Goal: Check status: Check status

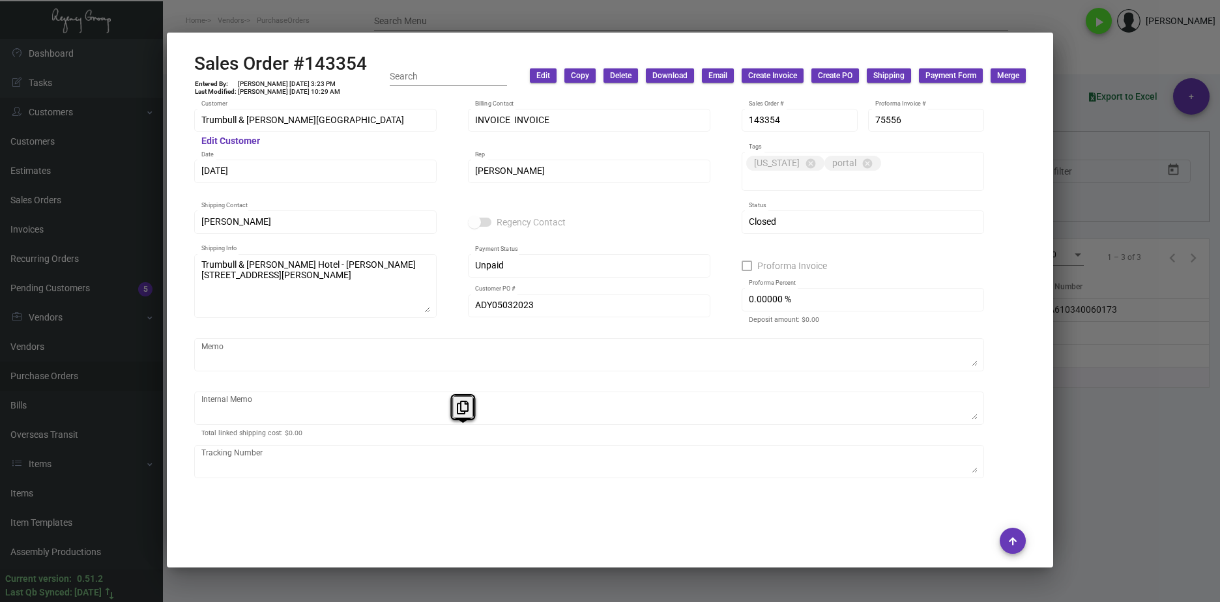
scroll to position [700, 0]
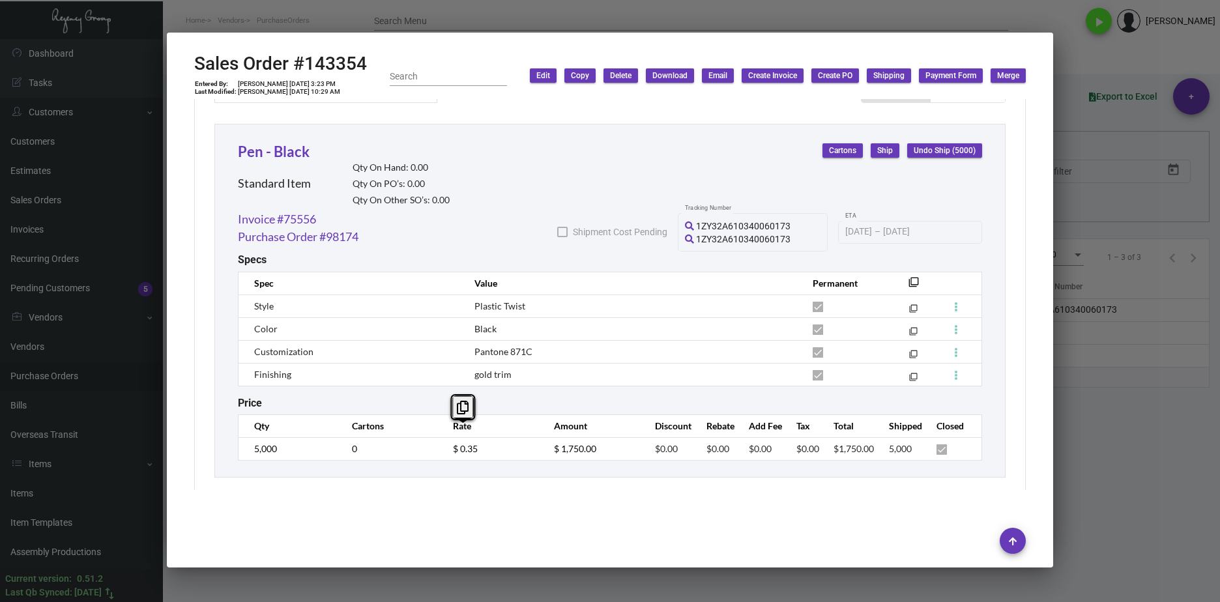
click at [548, 564] on mat-dialog-container "Sales Order #143354 Entered By: [PERSON_NAME] [DATE] 3:23 PM Last Modified: [PE…" at bounding box center [610, 300] width 886 height 535
click at [553, 577] on div at bounding box center [610, 301] width 1220 height 602
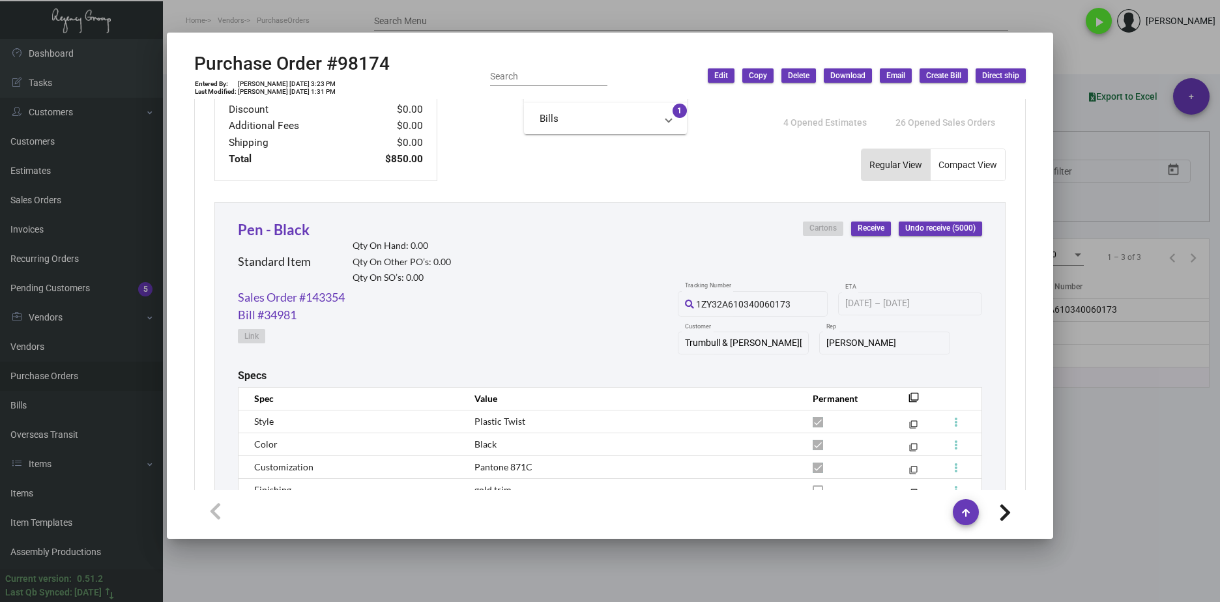
click at [433, 545] on div at bounding box center [610, 301] width 1220 height 602
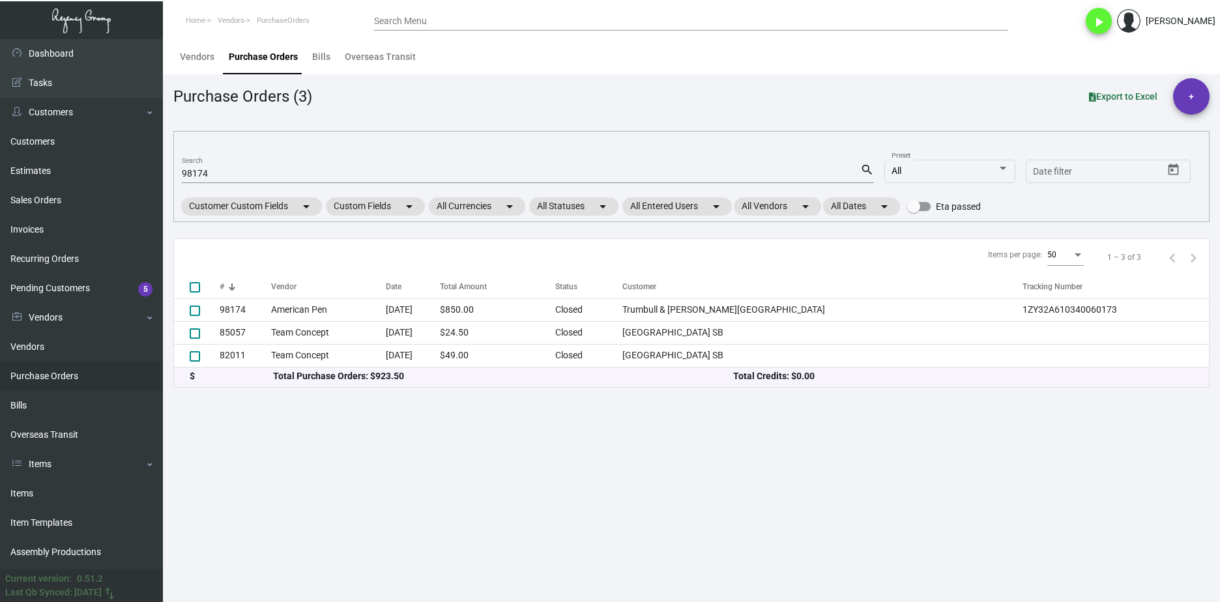
click at [211, 171] on input "98174" at bounding box center [521, 174] width 678 height 10
paste input "105375"
type input "105375"
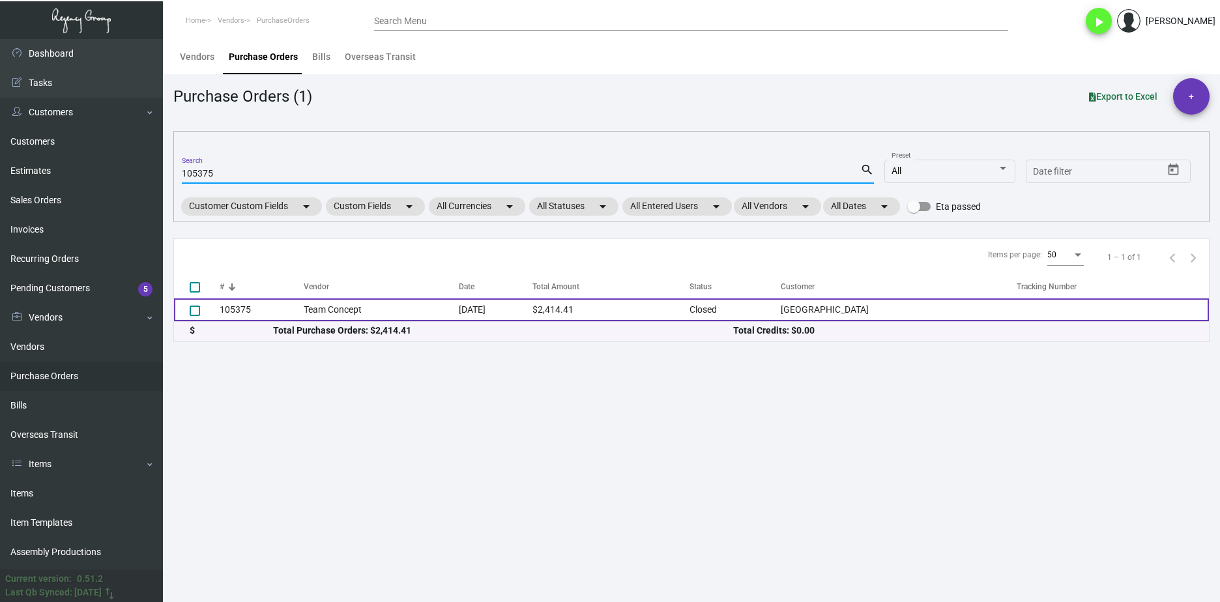
click at [314, 315] on td "Team Concept" at bounding box center [382, 309] width 156 height 23
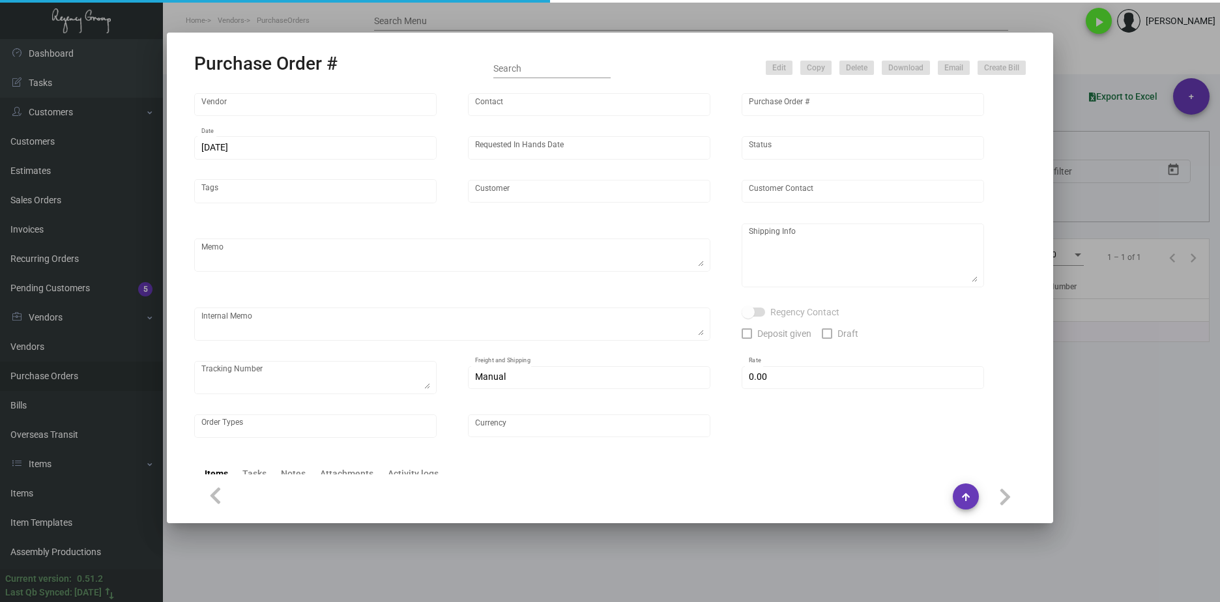
type input "Team Concept"
type input "[PERSON_NAME]"
type input "105375"
type input "[DATE]"
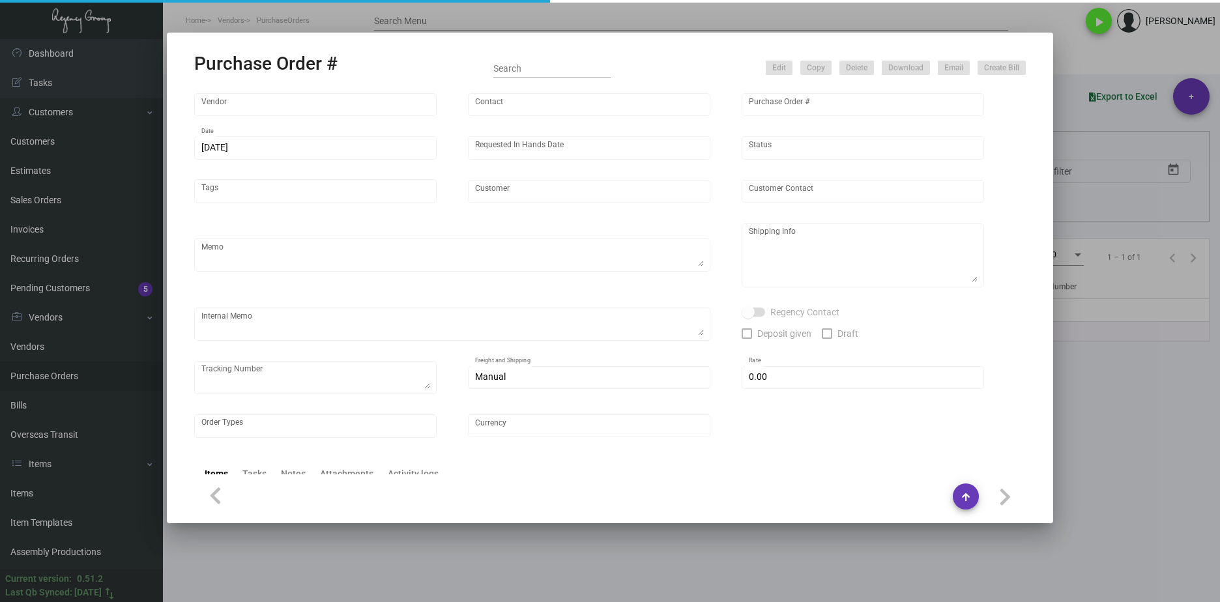
type input "[GEOGRAPHIC_DATA]"
type textarea "PLEASE SEND PDF PROOFS TO OUR ART TEAM ; [EMAIL_ADDRESS][DOMAIN_NAME] WITH ME I…"
type textarea "Split Shipping - See below: 1.5K DIRECT TO HOTEL: [GEOGRAPHIC_DATA] - [PERSON_N…"
type textarea "5.20 - Sales noted that they'd like to place this order ON HOLD as there might …"
type input "$ 0.00"
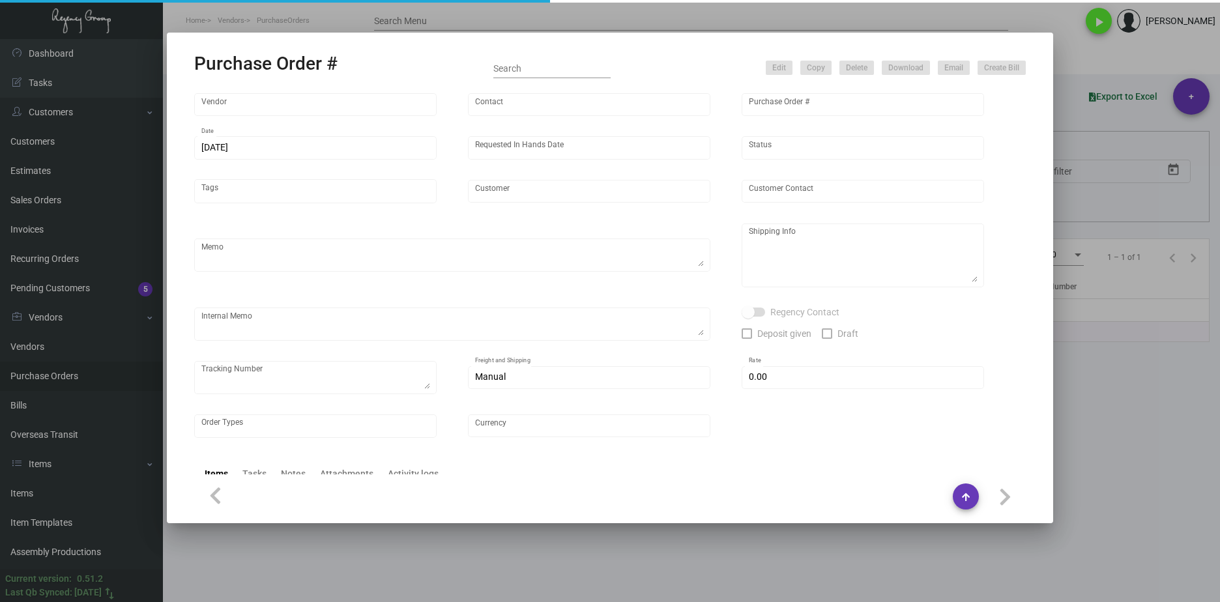
type input "United States Dollar $"
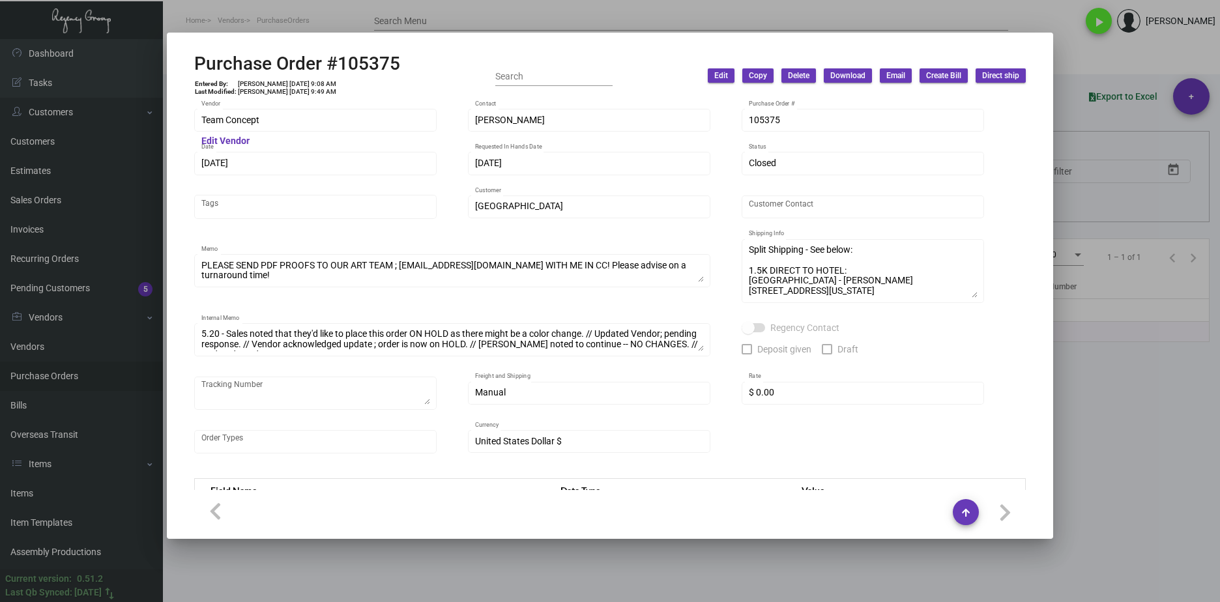
click at [137, 121] on div "Purchase Order #105375 Entered By: [PERSON_NAME] [DATE] 9:08 AM Last Modified: …" at bounding box center [610, 301] width 1220 height 602
drag, startPoint x: 290, startPoint y: 81, endPoint x: 270, endPoint y: 81, distance: 20.2
click at [270, 81] on td "[PERSON_NAME] [DATE] 9:08 AM" at bounding box center [287, 84] width 100 height 8
click at [269, 81] on td "[PERSON_NAME] [DATE] 9:08 AM" at bounding box center [287, 84] width 100 height 8
drag, startPoint x: 268, startPoint y: 82, endPoint x: 290, endPoint y: 82, distance: 21.5
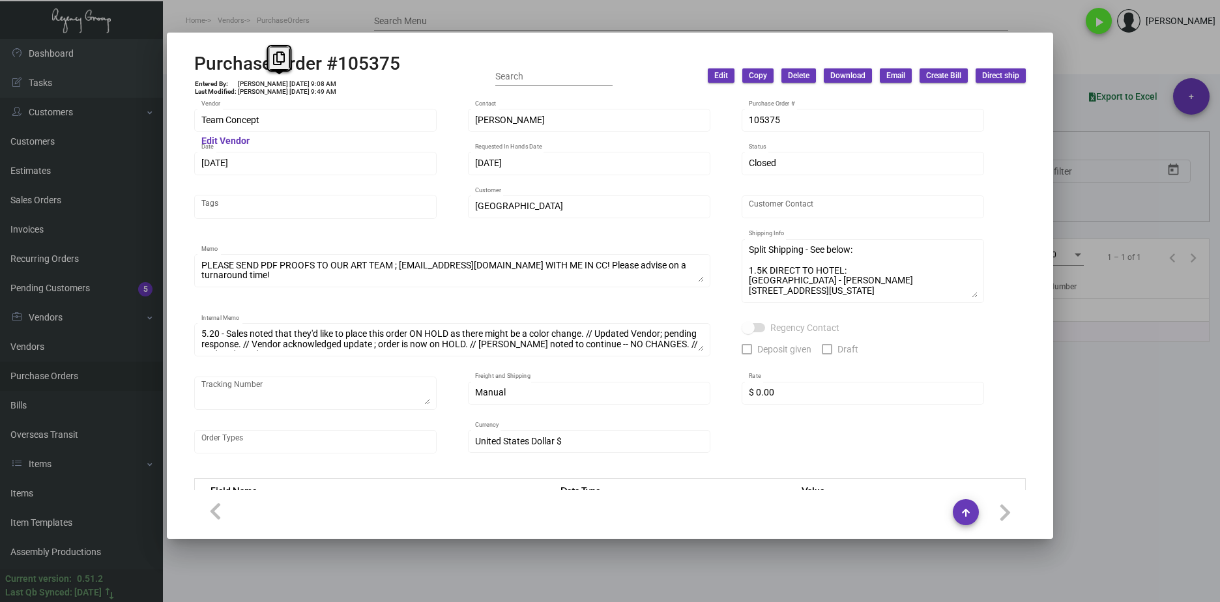
click at [290, 82] on td "[PERSON_NAME] [DATE] 9:08 AM" at bounding box center [287, 84] width 100 height 8
copy td "[DATE]"
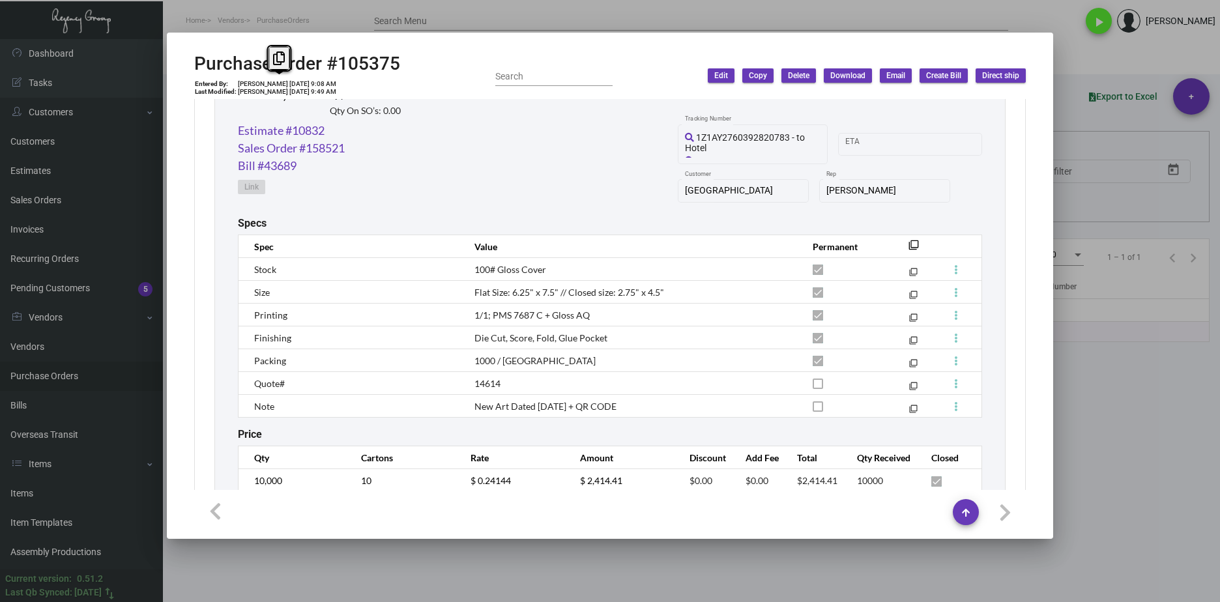
scroll to position [719, 0]
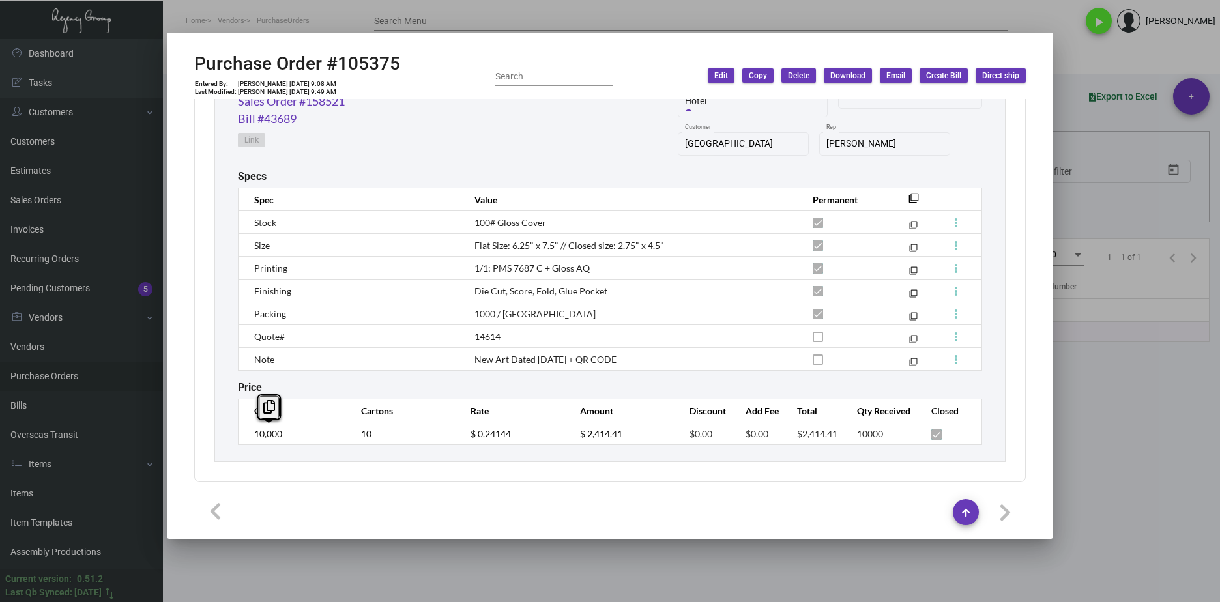
click at [233, 441] on div "Key Card Holder Inventory Qty On Hand: 2,500.00 Qty On Other PO’s: 0.00 Qty On …" at bounding box center [609, 225] width 791 height 474
click at [457, 438] on td "$ 0.24144" at bounding box center [511, 433] width 109 height 23
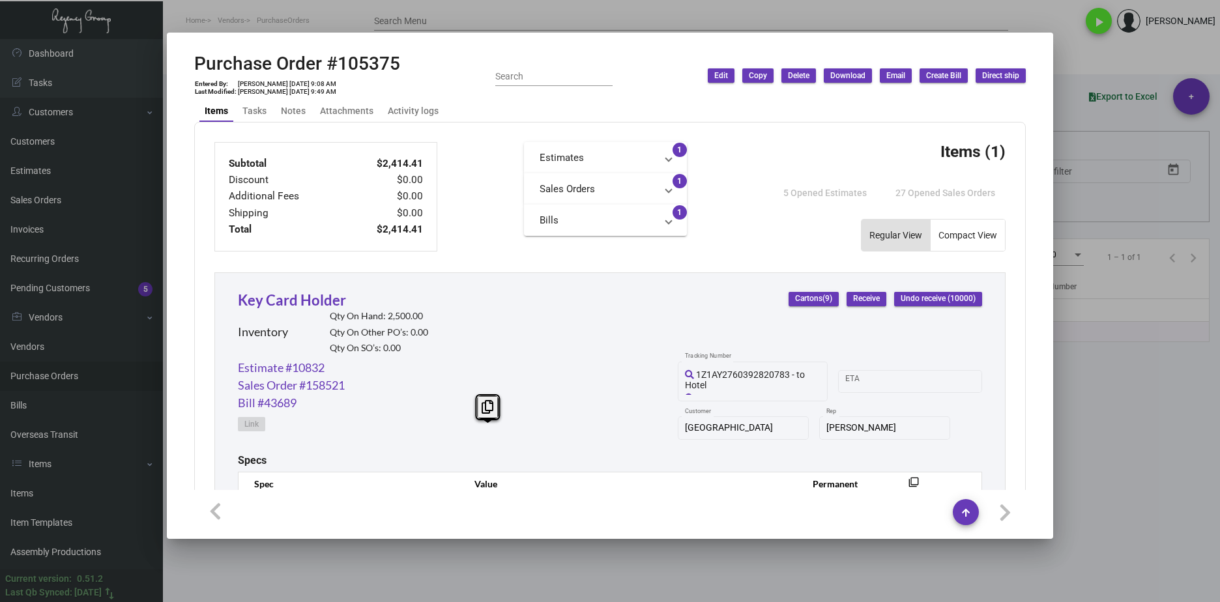
scroll to position [459, 0]
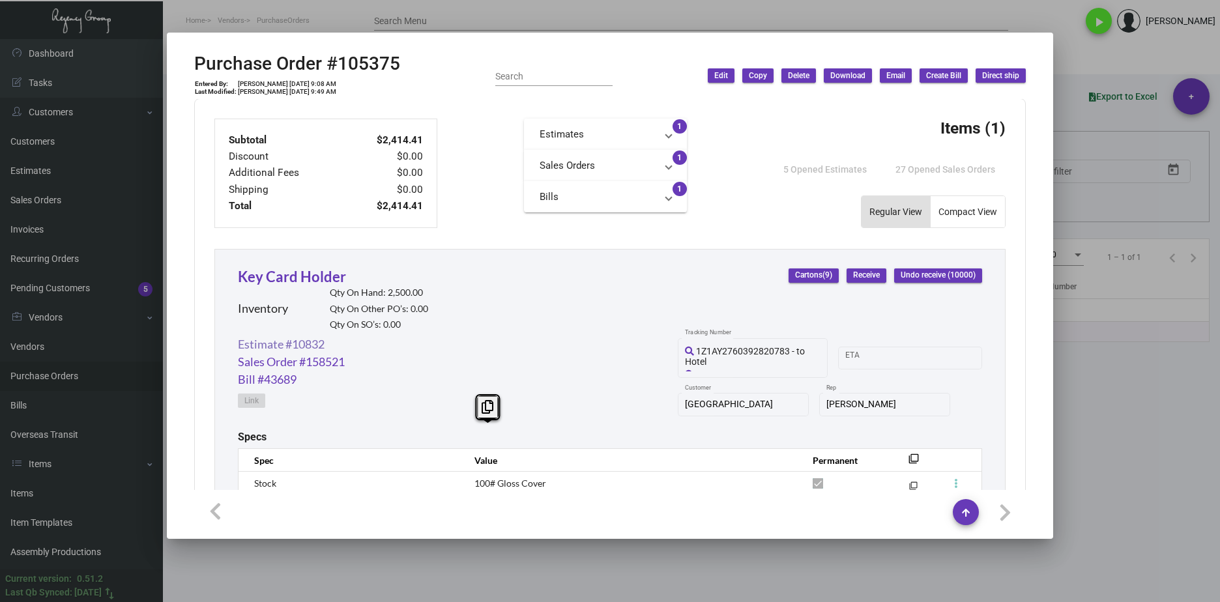
click at [304, 345] on link "Estimate #10832" at bounding box center [281, 345] width 87 height 18
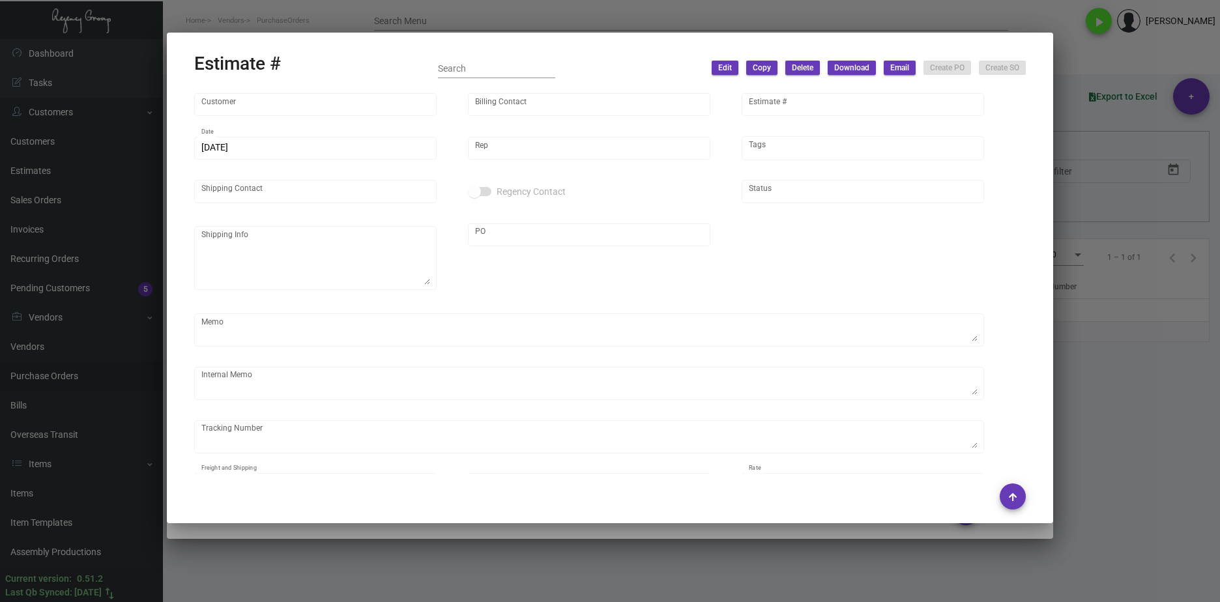
type input "[GEOGRAPHIC_DATA]"
type input "AP BILLING"
type input "10832"
type input "[DATE]"
type input "[PERSON_NAME]"
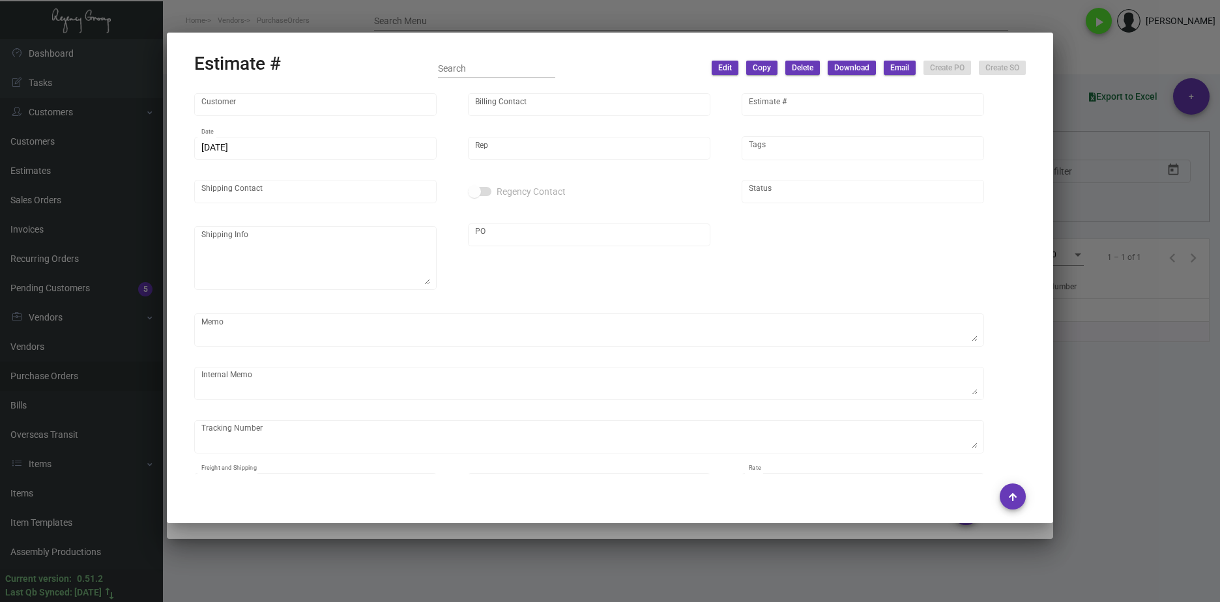
type textarea "NJ Warehouse."
type input "United States Dollar $"
type input "$ 0.00"
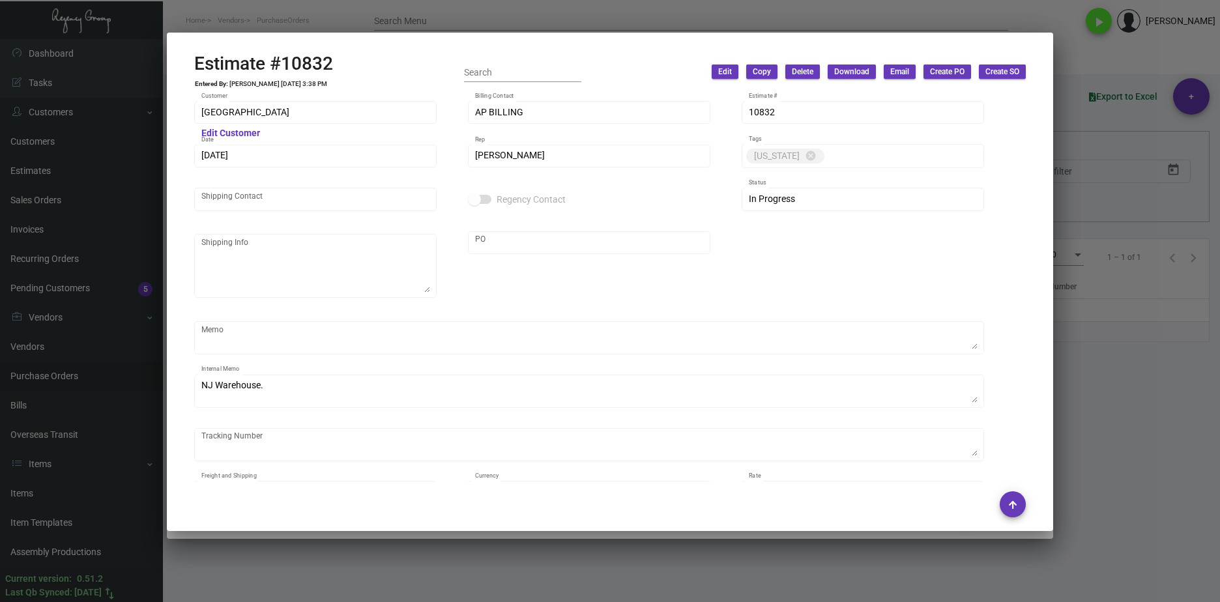
click at [349, 59] on div "Estimate #10832 Entered By: [PERSON_NAME] [DATE] 3:38 PM Search Edit Copy Delet…" at bounding box center [609, 72] width 831 height 38
drag, startPoint x: 351, startPoint y: 66, endPoint x: 187, endPoint y: 61, distance: 163.6
click at [187, 61] on mat-dialog-container "Estimate #10832 Entered By: [PERSON_NAME] [DATE] 3:38 PM Search Edit Copy Delet…" at bounding box center [610, 282] width 886 height 498
copy h2 "Estimate #10832"
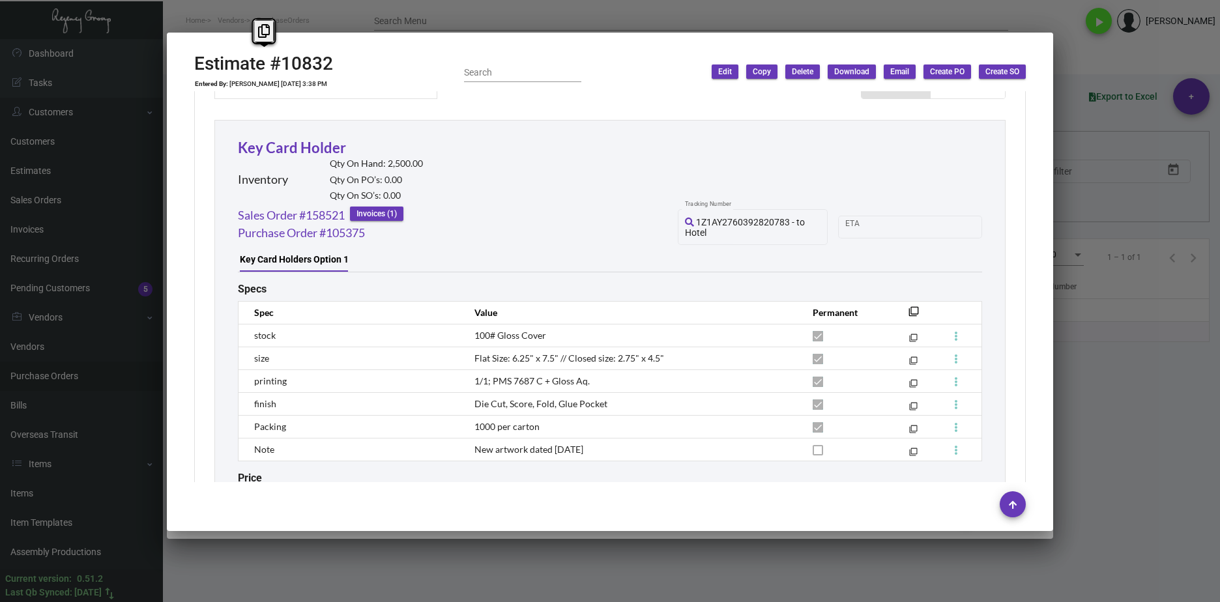
scroll to position [769, 0]
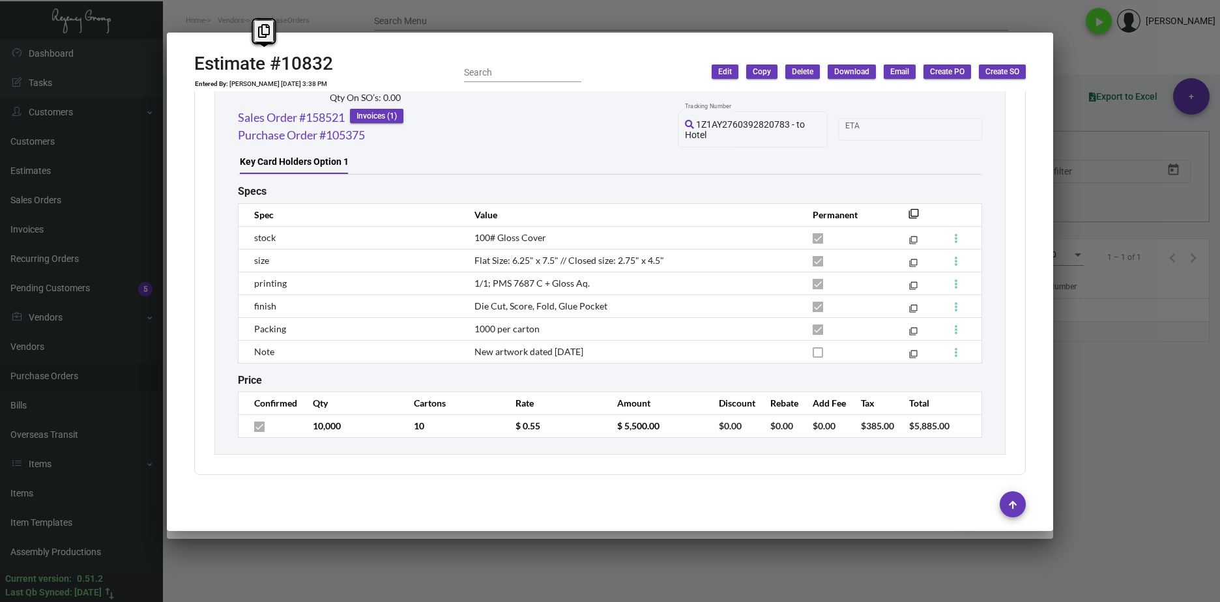
click at [522, 181] on div "Specs Spec Value Permanent filter_none stock 100# Gloss Cover filter_none size …" at bounding box center [610, 306] width 744 height 263
click at [472, 416] on tr "10,000 10 $ 0.55 $ 5,500.00 $0.00 $0.00 $0.00 $385.00 $5,885.00" at bounding box center [609, 425] width 743 height 23
